Goal: Ask a question

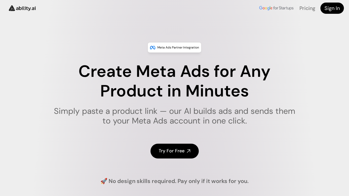
click at [12, 12] on img at bounding box center [22, 8] width 34 height 13
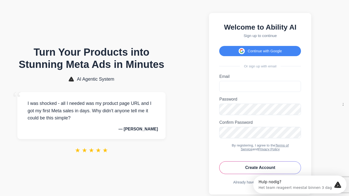
click at [336, 189] on div "Intercom Messenger openen" at bounding box center [337, 184] width 17 height 17
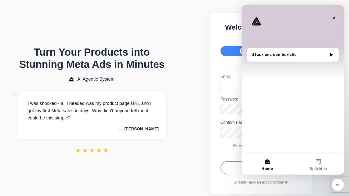
click at [343, 17] on div "Stuur ons een bericht" at bounding box center [293, 79] width 102 height 149
click at [334, 18] on icon "Sluiten" at bounding box center [334, 18] width 3 height 3
